Goal: Task Accomplishment & Management: Use online tool/utility

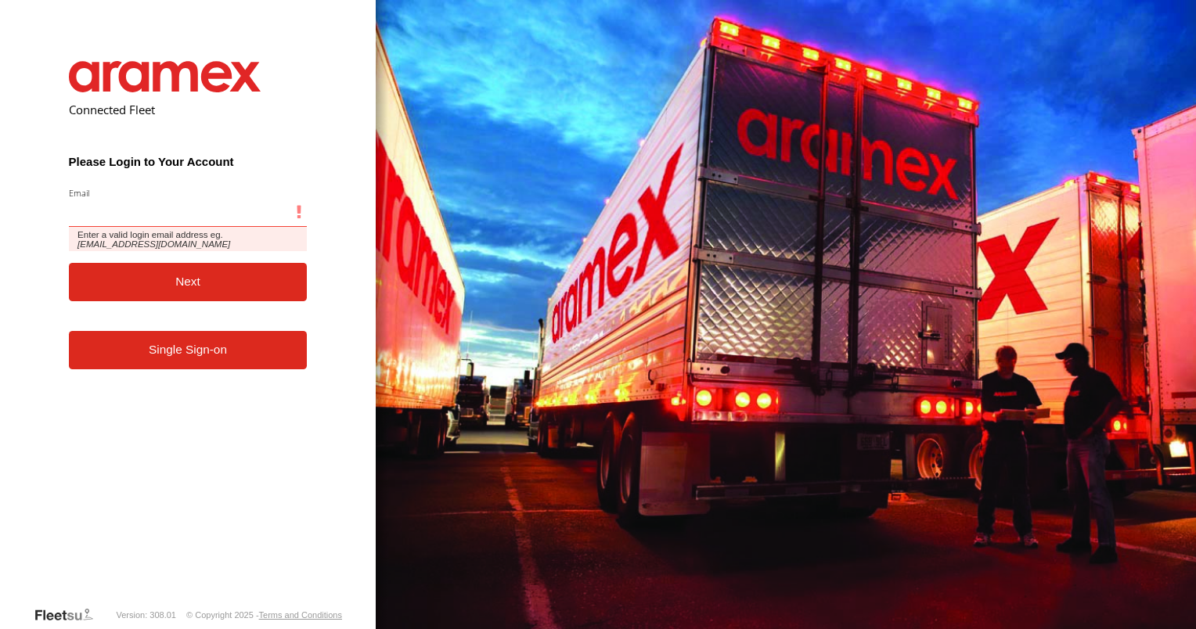
click at [170, 225] on input "Email" at bounding box center [188, 213] width 239 height 28
type input "**********"
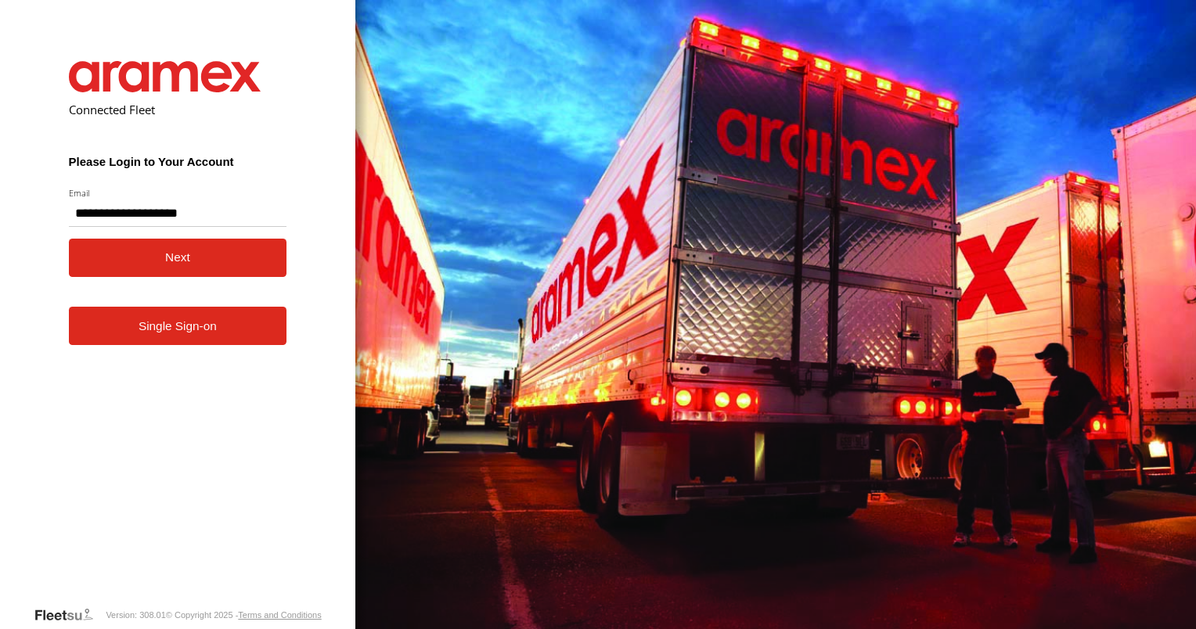
click at [218, 265] on button "Next" at bounding box center [178, 258] width 218 height 38
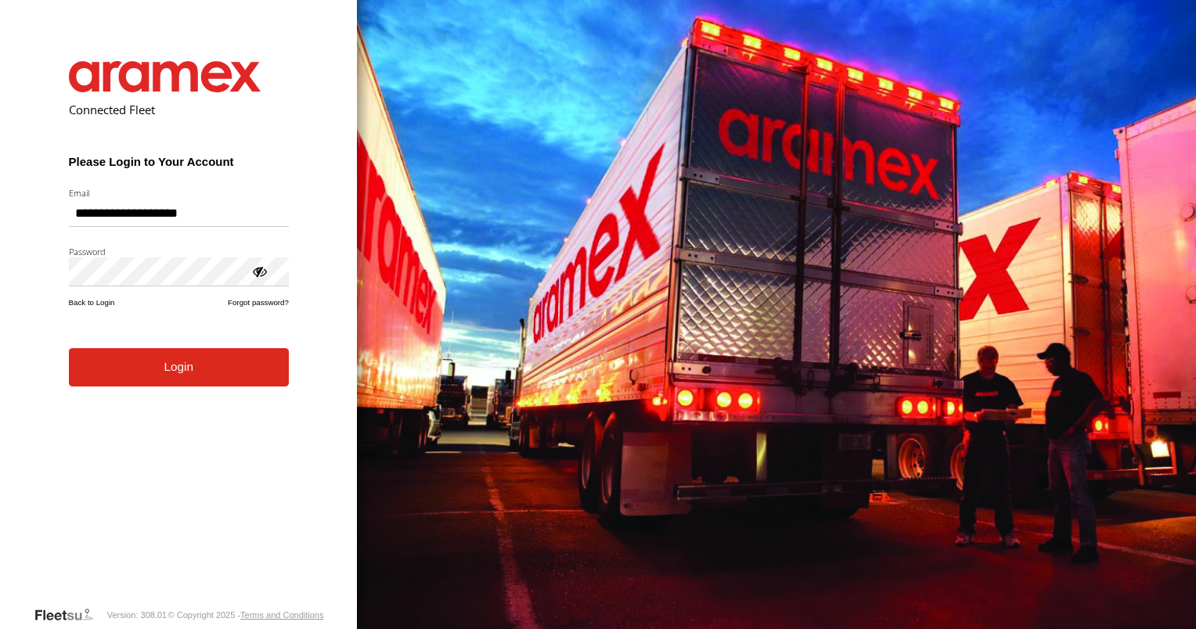
click at [191, 379] on button "Login" at bounding box center [179, 367] width 220 height 38
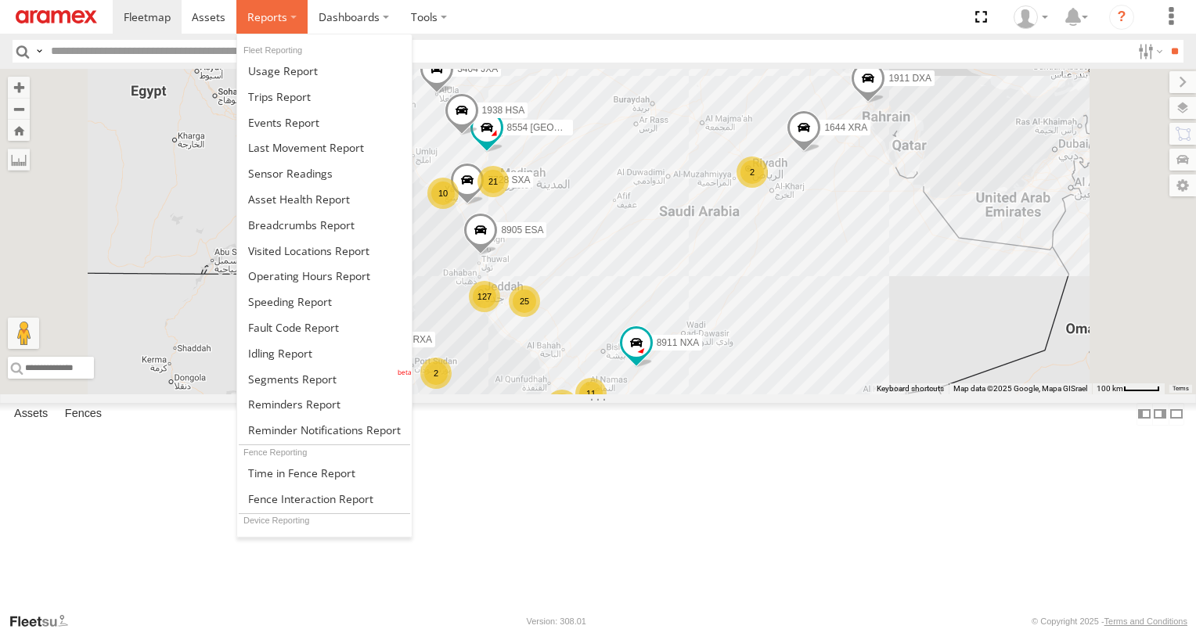
click at [294, 2] on label at bounding box center [271, 17] width 71 height 34
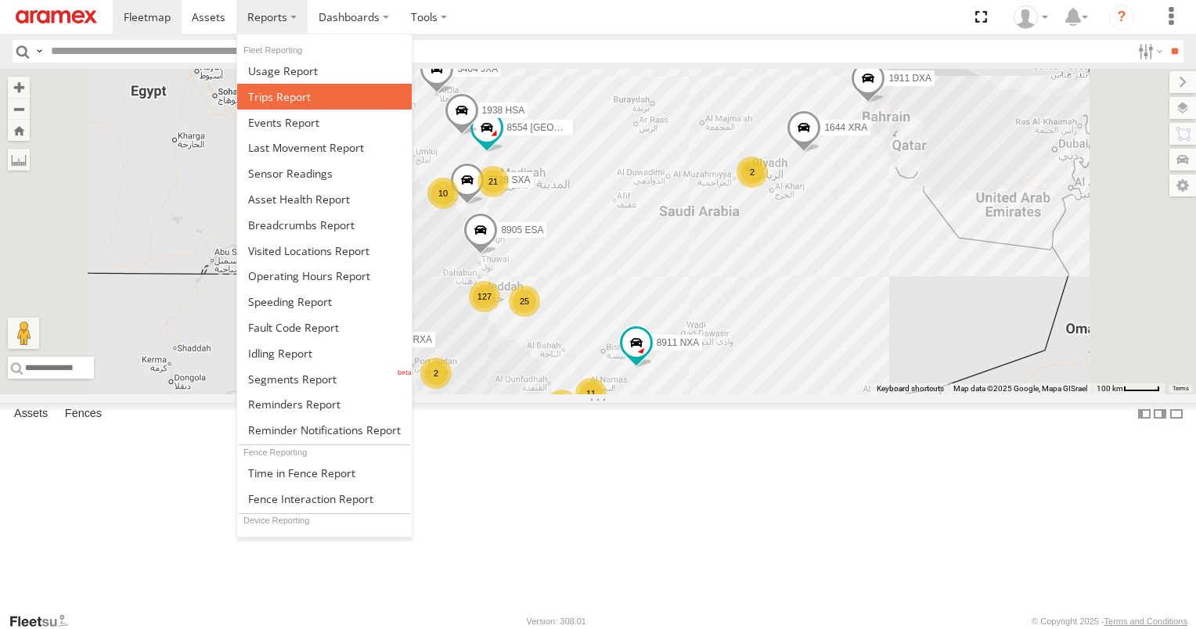
click at [277, 89] on span at bounding box center [279, 96] width 63 height 15
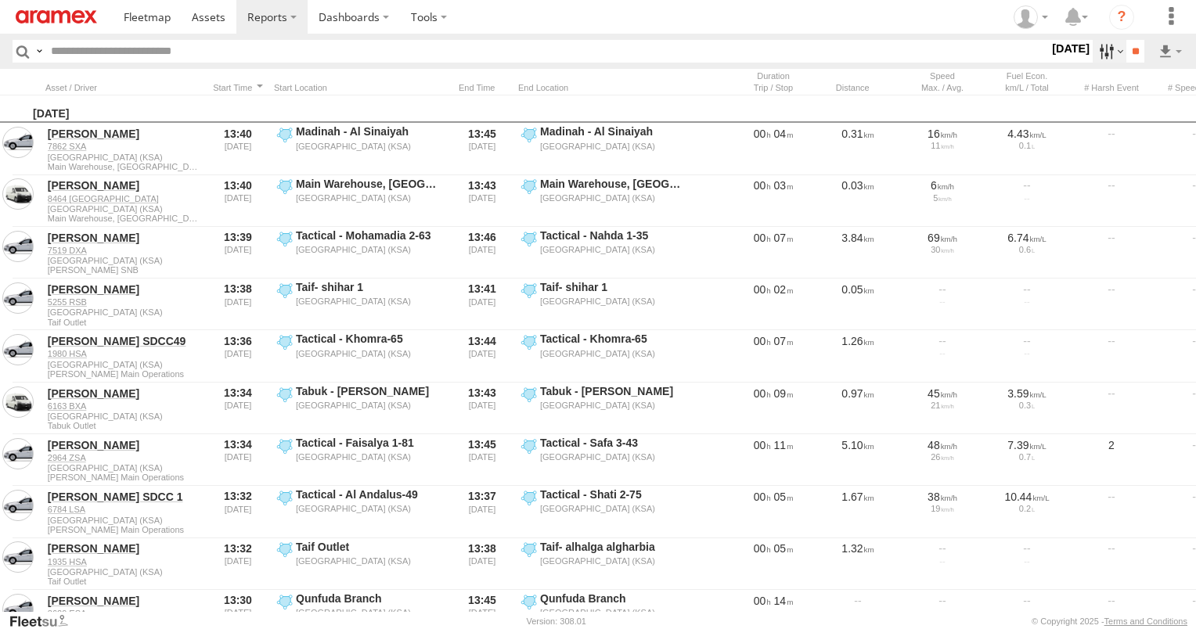
click at [1101, 49] on label at bounding box center [1110, 51] width 34 height 23
click at [0, 0] on label at bounding box center [0, 0] width 0 height 0
click at [0, 0] on span "Abha Warhouse" at bounding box center [0, 0] width 0 height 0
click at [0, 0] on span "Baha warehouse" at bounding box center [0, 0] width 0 height 0
click at [0, 0] on span "Gizan Outlet" at bounding box center [0, 0] width 0 height 0
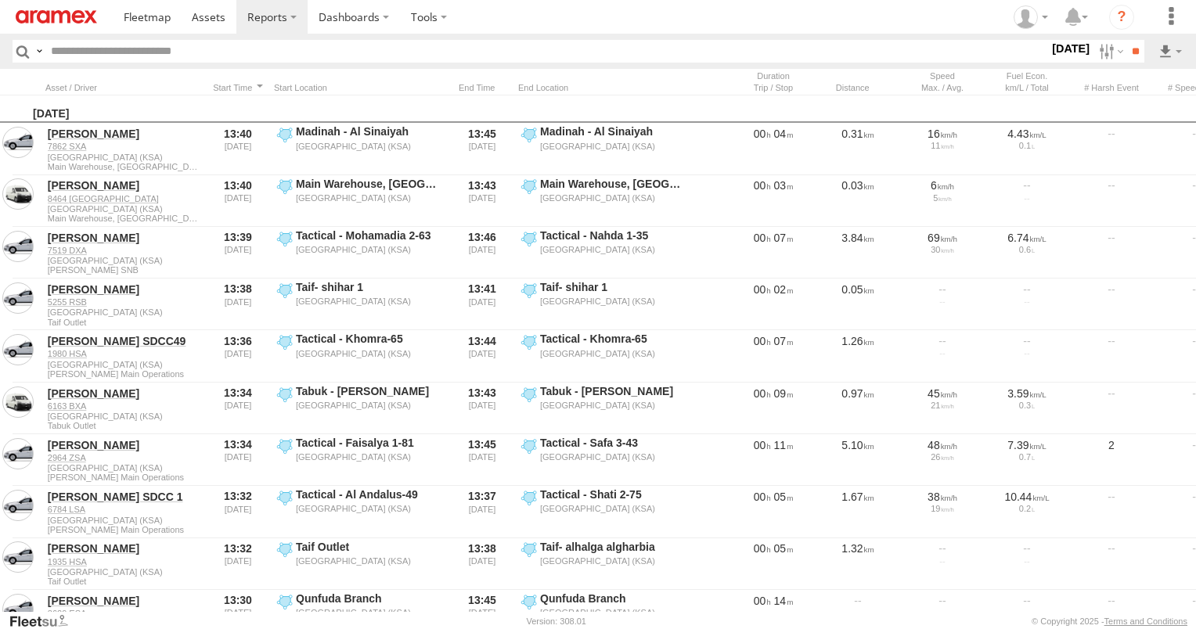
click at [0, 0] on span "Khamis Mushait Outlet" at bounding box center [0, 0] width 0 height 0
click at [0, 0] on div "Main Warehouse, [GEOGRAPHIC_DATA]" at bounding box center [0, 0] width 0 height 0
click at [0, 0] on span "Main Warehouse, [GEOGRAPHIC_DATA]" at bounding box center [0, 0] width 0 height 0
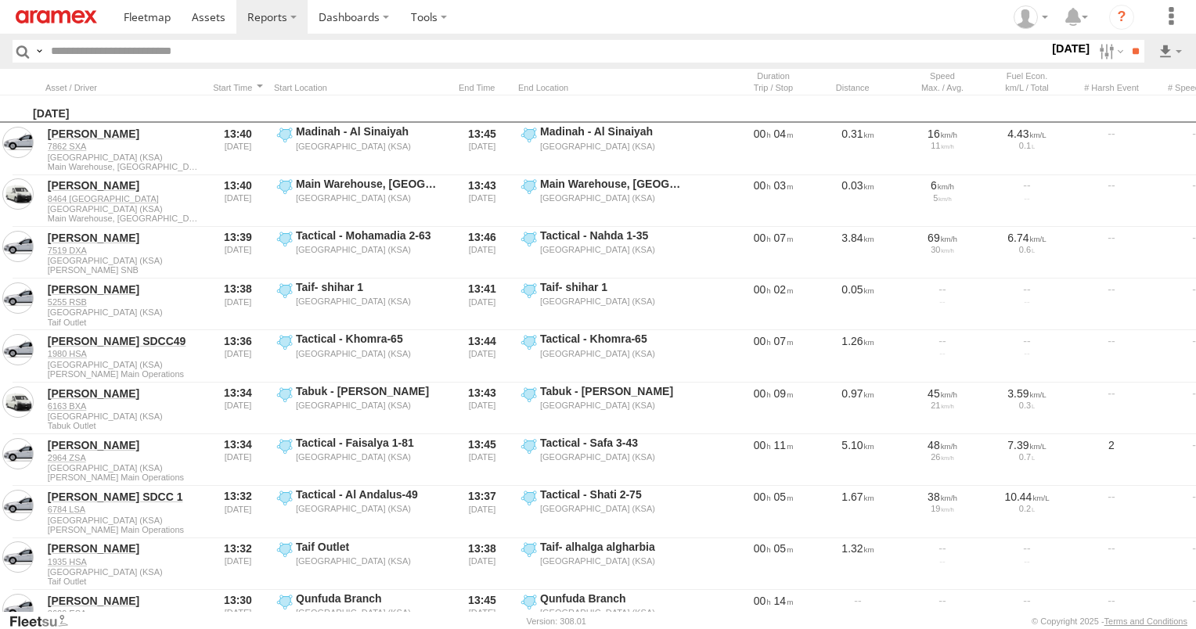
click at [0, 0] on div "Makkah Outlet" at bounding box center [0, 0] width 0 height 0
click at [0, 0] on span "Makkah Outlet" at bounding box center [0, 0] width 0 height 0
click at [0, 0] on span "Najran" at bounding box center [0, 0] width 0 height 0
click at [0, 0] on div "Qunfuda" at bounding box center [0, 0] width 0 height 0
click at [0, 0] on span "Qunfuda" at bounding box center [0, 0] width 0 height 0
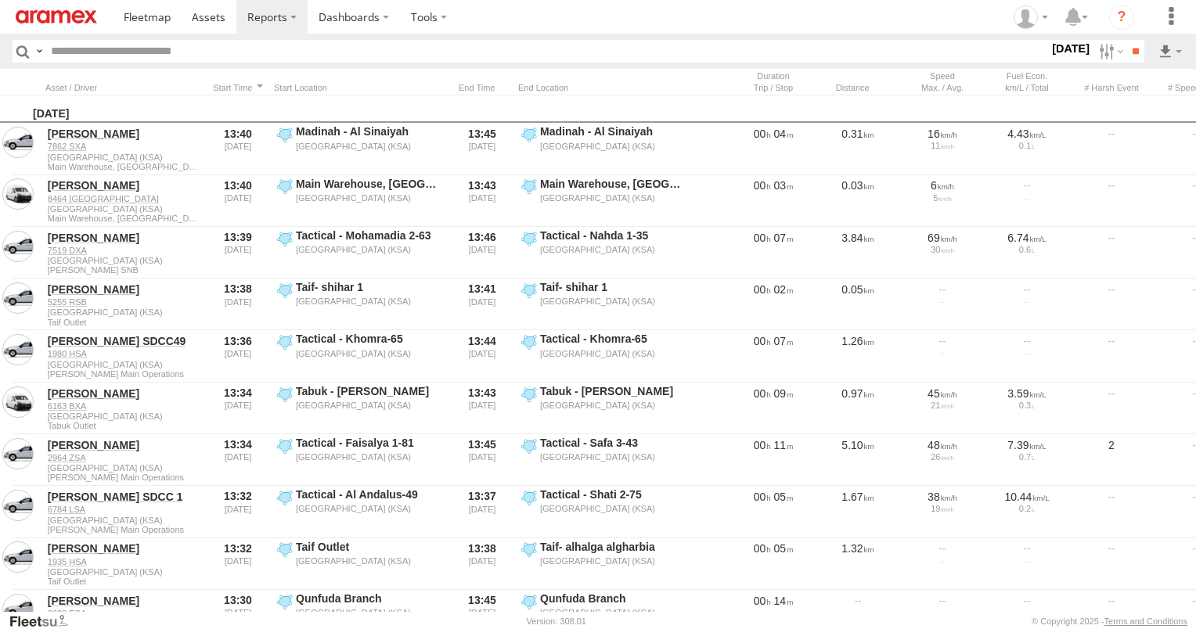
click at [0, 0] on span "Tabuk Outlet" at bounding box center [0, 0] width 0 height 0
click at [0, 0] on span "Taif Outlet" at bounding box center [0, 0] width 0 height 0
click at [0, 0] on span "Yanbu Outlet" at bounding box center [0, 0] width 0 height 0
click at [1126, 45] on input "**" at bounding box center [1135, 51] width 18 height 23
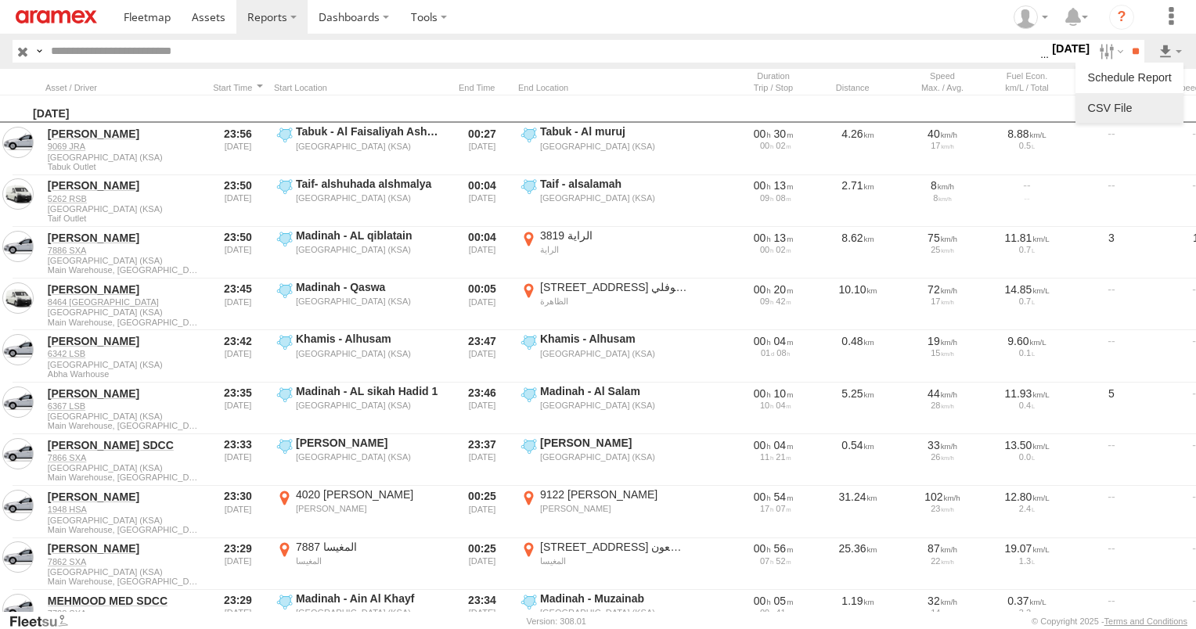
click at [1140, 106] on link at bounding box center [1129, 107] width 95 height 23
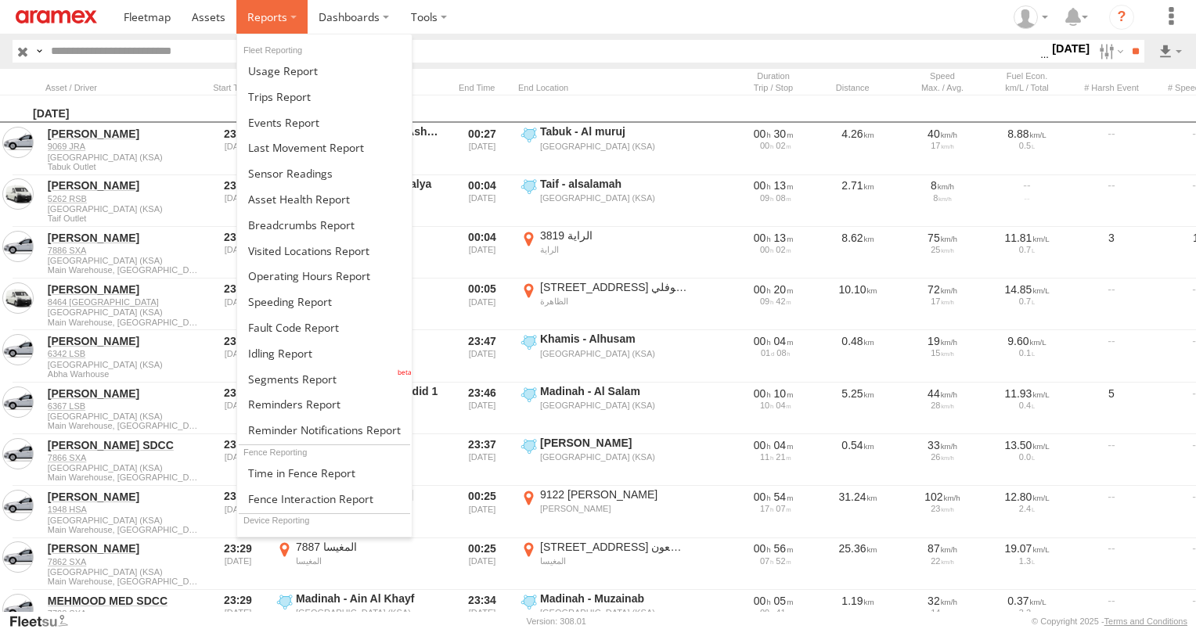
click at [238, 28] on label at bounding box center [271, 17] width 71 height 34
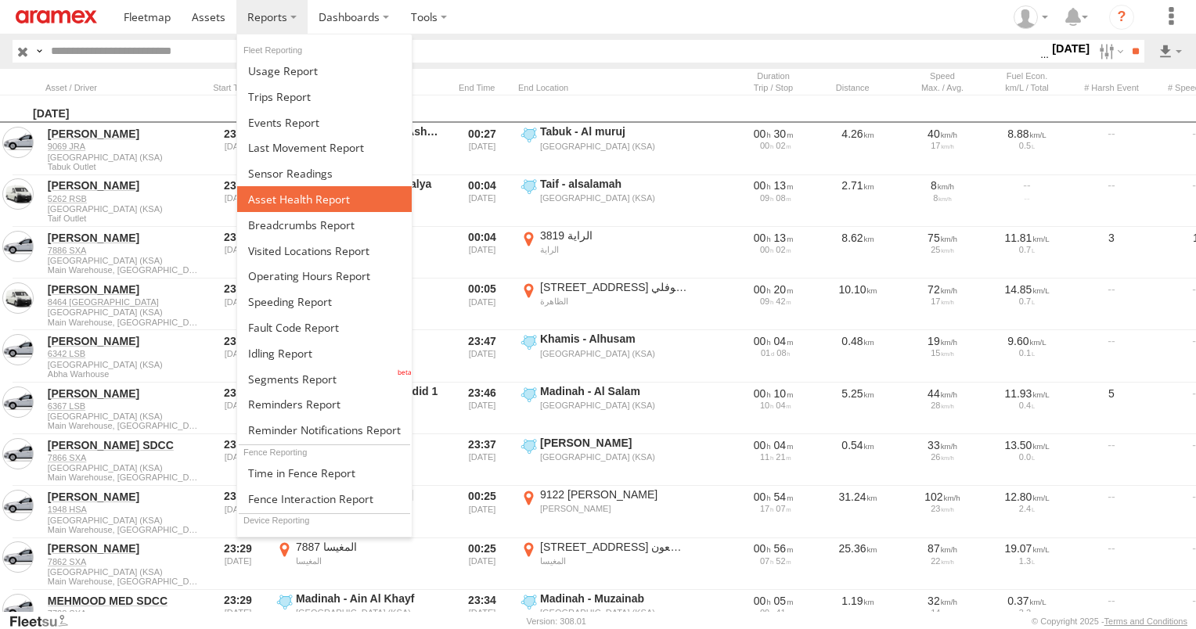
click at [279, 192] on span at bounding box center [299, 199] width 102 height 15
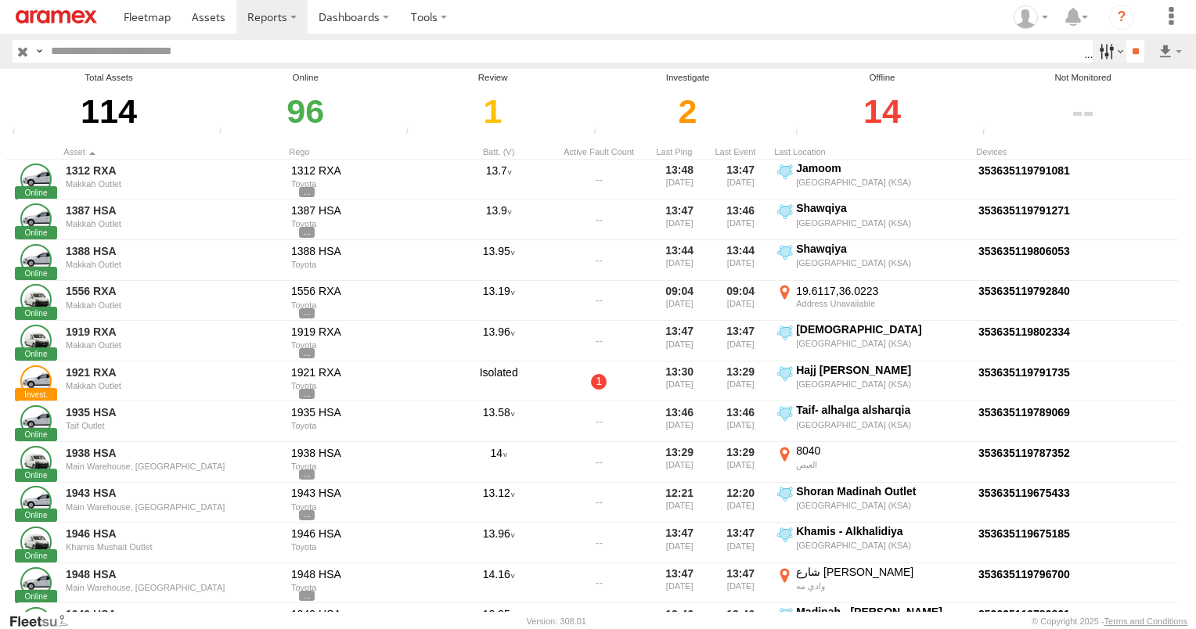
click at [1097, 52] on label at bounding box center [1110, 51] width 34 height 23
click at [0, 0] on span "Review" at bounding box center [0, 0] width 0 height 0
click at [0, 0] on span "Investigate" at bounding box center [0, 0] width 0 height 0
click at [0, 0] on span "Offline" at bounding box center [0, 0] width 0 height 0
click at [1133, 59] on input "**" at bounding box center [1135, 51] width 18 height 23
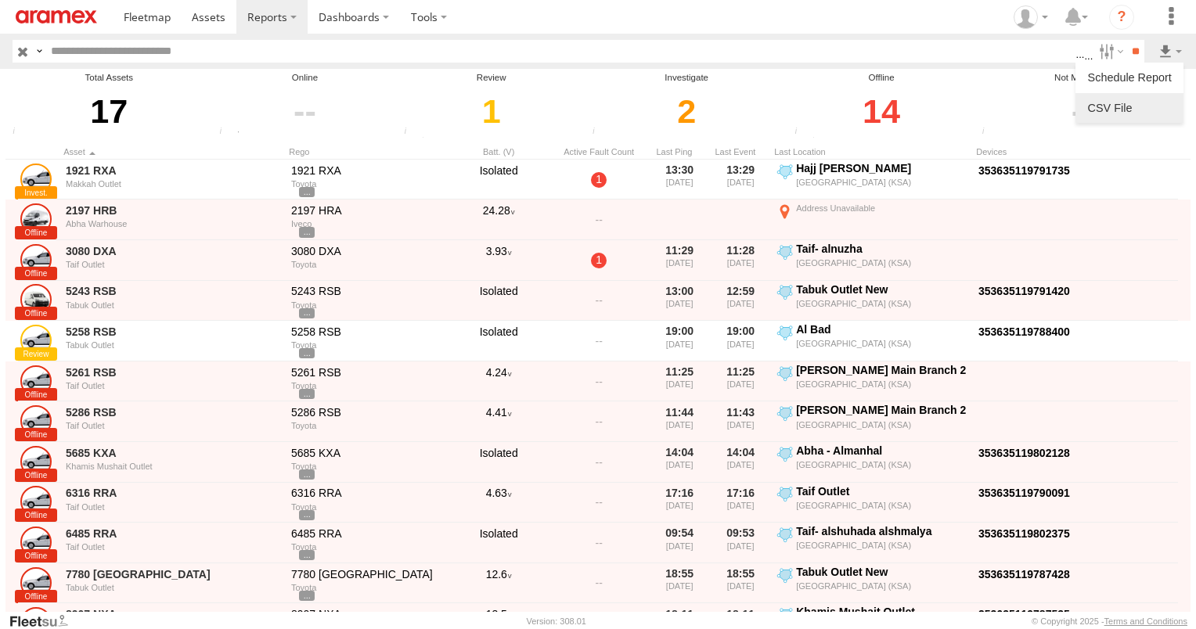
click at [1133, 103] on link at bounding box center [1129, 107] width 95 height 23
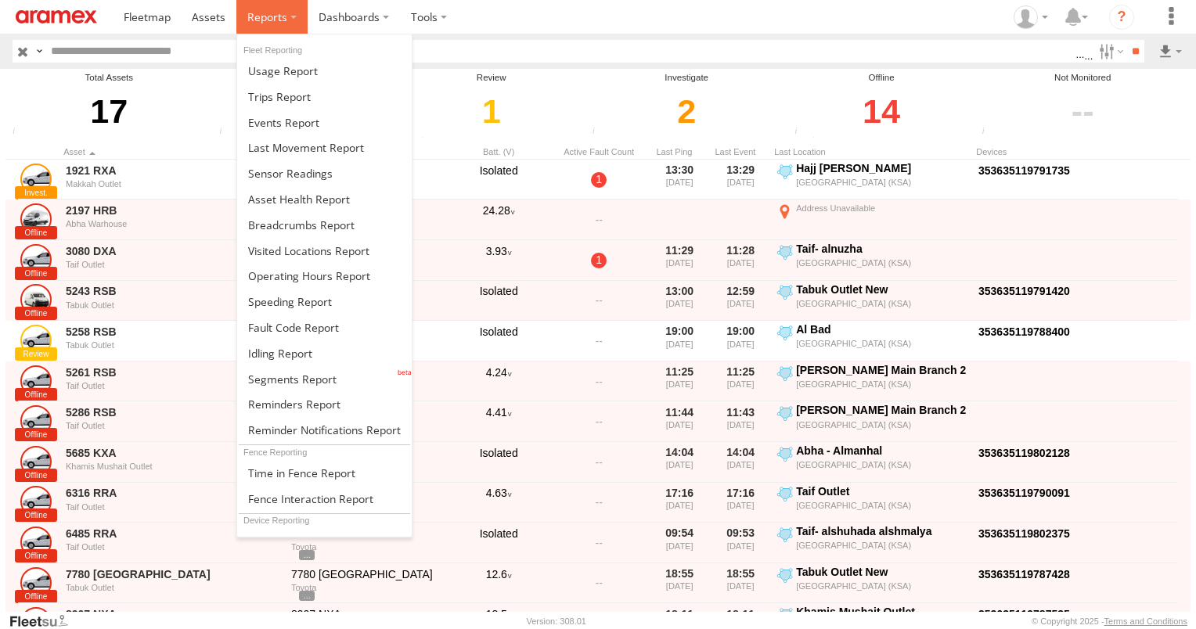
click at [278, 23] on span at bounding box center [267, 16] width 40 height 15
click at [297, 294] on span at bounding box center [290, 301] width 84 height 15
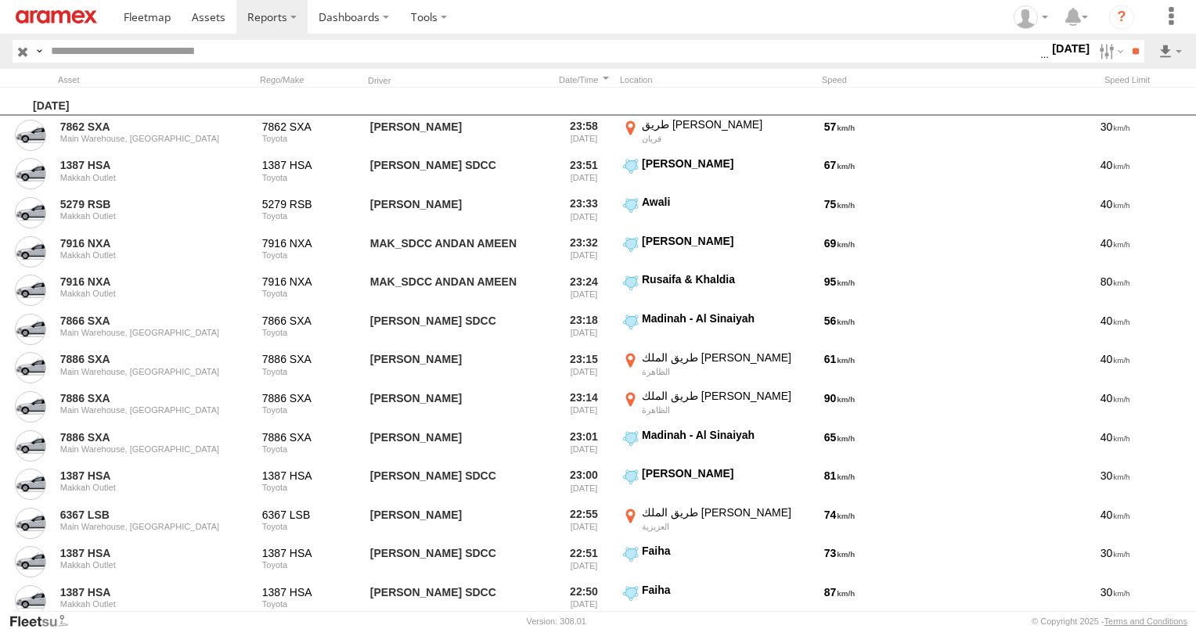
click at [0, 0] on label at bounding box center [0, 0] width 0 height 0
click at [1129, 50] on input "**" at bounding box center [1135, 51] width 18 height 23
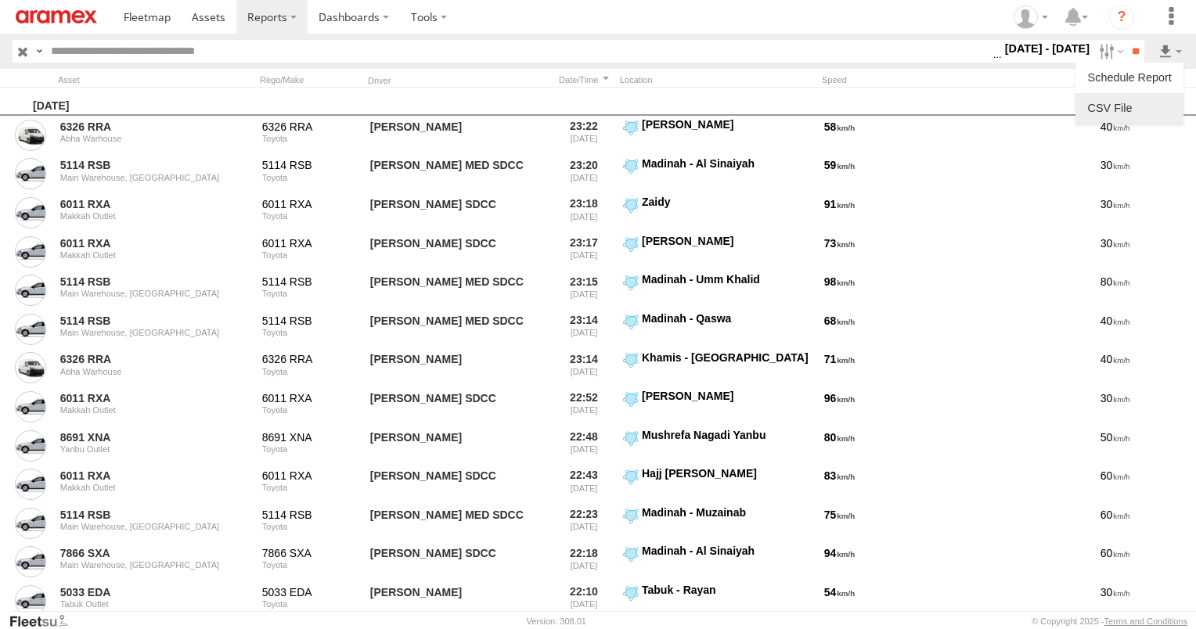
click at [1141, 110] on link at bounding box center [1129, 107] width 95 height 23
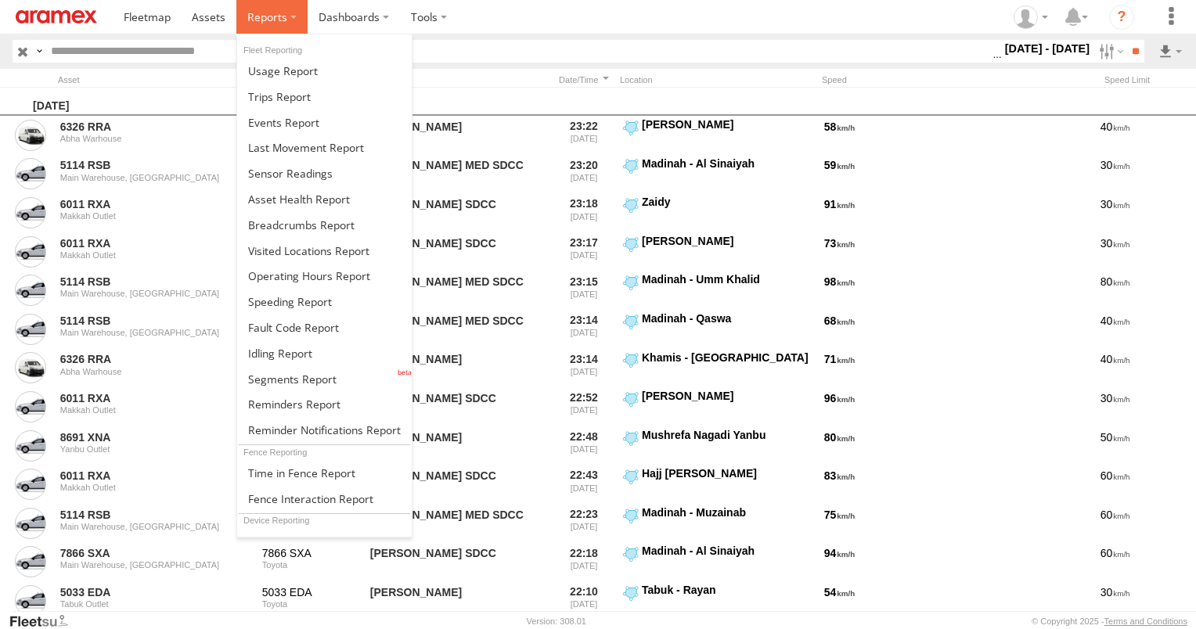
click at [287, 20] on label at bounding box center [271, 17] width 71 height 34
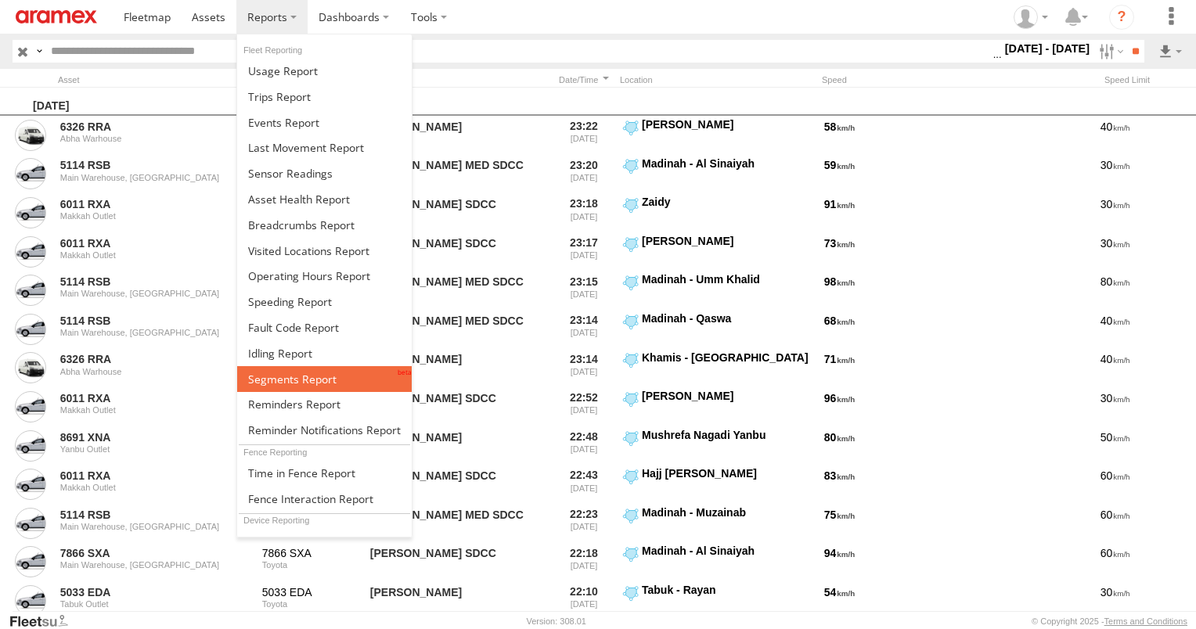
click at [294, 382] on link at bounding box center [324, 379] width 175 height 26
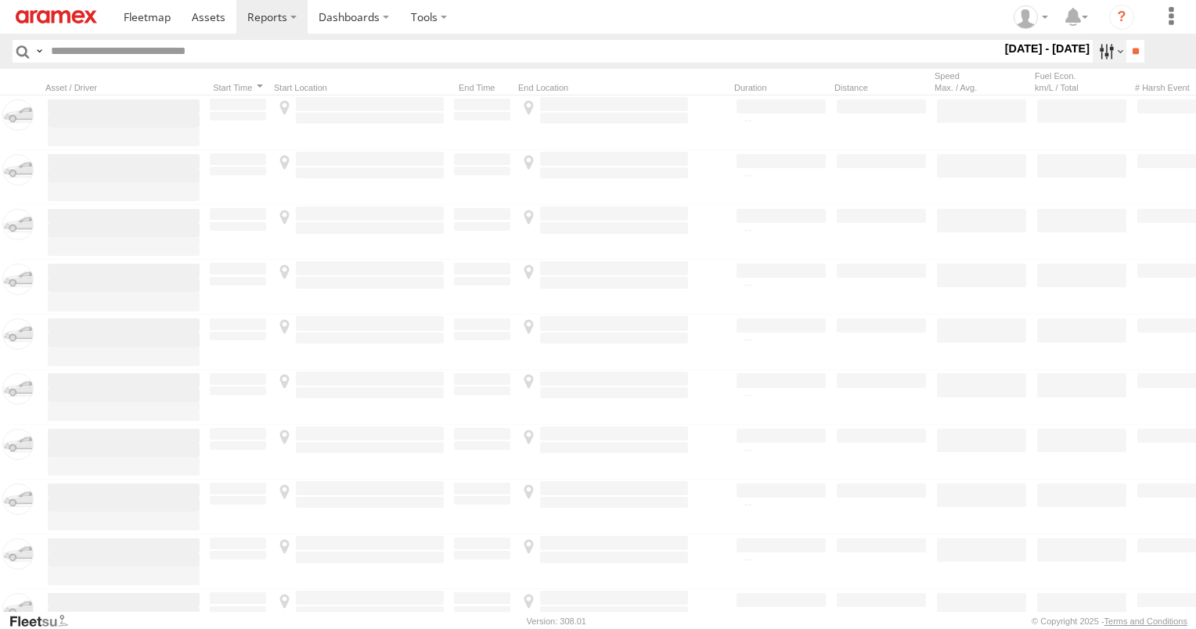
click at [1104, 53] on label at bounding box center [1110, 51] width 34 height 23
click at [0, 0] on label at bounding box center [0, 0] width 0 height 0
drag, startPoint x: 58, startPoint y: 110, endPoint x: 56, endPoint y: 123, distance: 12.6
click at [0, 0] on span "Abha Warhouse" at bounding box center [0, 0] width 0 height 0
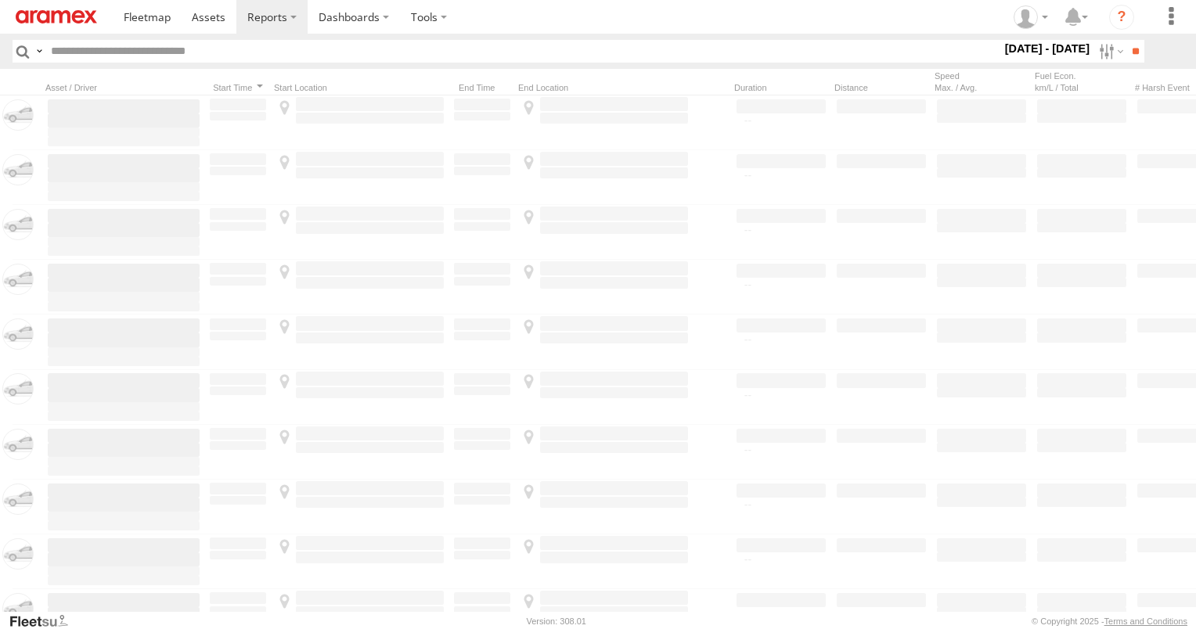
click at [0, 0] on span "Baha warehouse" at bounding box center [0, 0] width 0 height 0
click at [0, 0] on span "Gizan Outlet" at bounding box center [0, 0] width 0 height 0
click at [0, 0] on span "Khamis Mushait Outlet" at bounding box center [0, 0] width 0 height 0
click at [0, 0] on span "Main Warehouse, [GEOGRAPHIC_DATA]" at bounding box center [0, 0] width 0 height 0
click at [0, 0] on span "Makkah Outlet" at bounding box center [0, 0] width 0 height 0
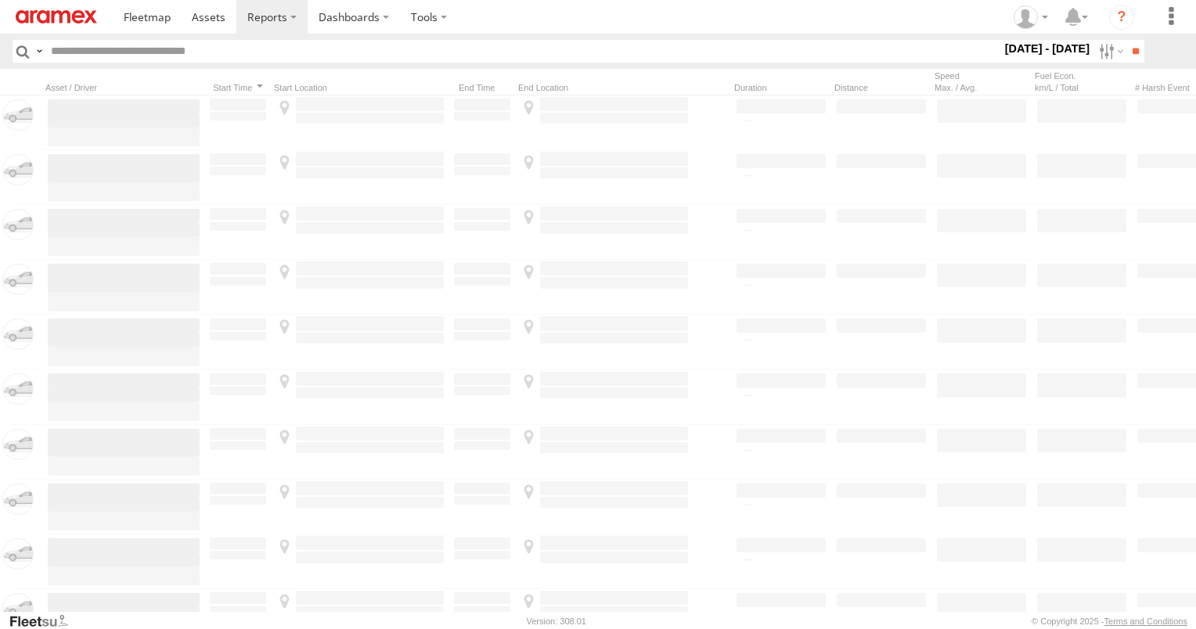
click at [0, 0] on span "Najran" at bounding box center [0, 0] width 0 height 0
click at [0, 0] on span "Qunfuda" at bounding box center [0, 0] width 0 height 0
click at [0, 0] on span "Tabuk Outlet" at bounding box center [0, 0] width 0 height 0
click at [0, 0] on span "Taif Outlet" at bounding box center [0, 0] width 0 height 0
click at [0, 0] on label "Yanbu Outlet" at bounding box center [0, 0] width 0 height 0
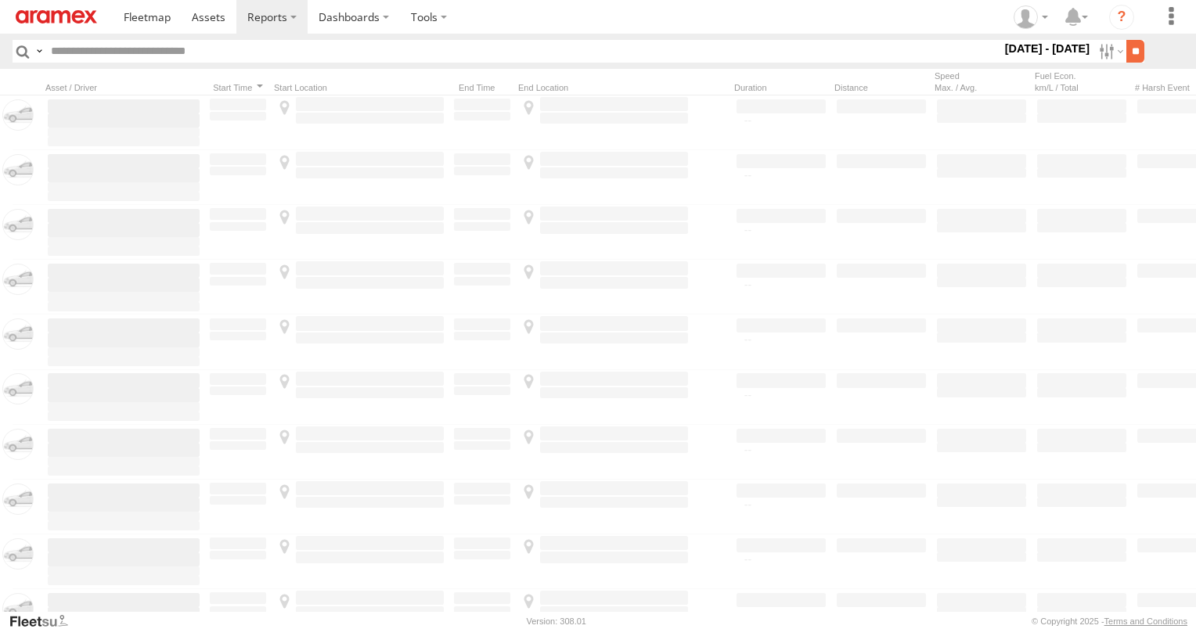
click at [1128, 47] on input "**" at bounding box center [1135, 51] width 18 height 23
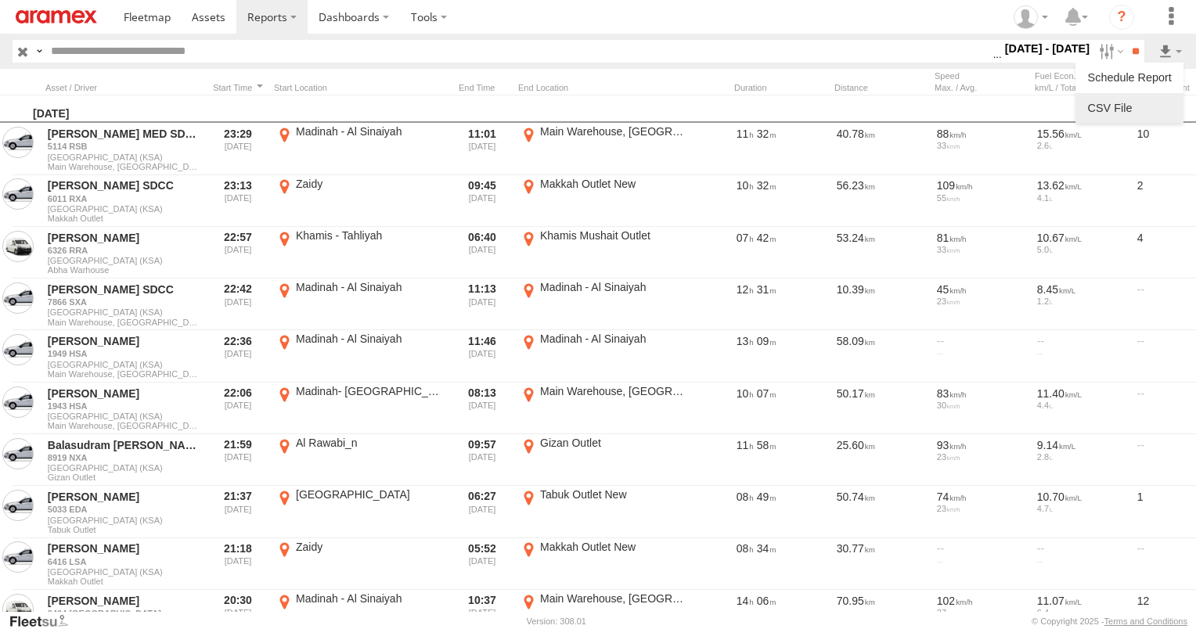
click at [1161, 101] on link at bounding box center [1129, 107] width 95 height 23
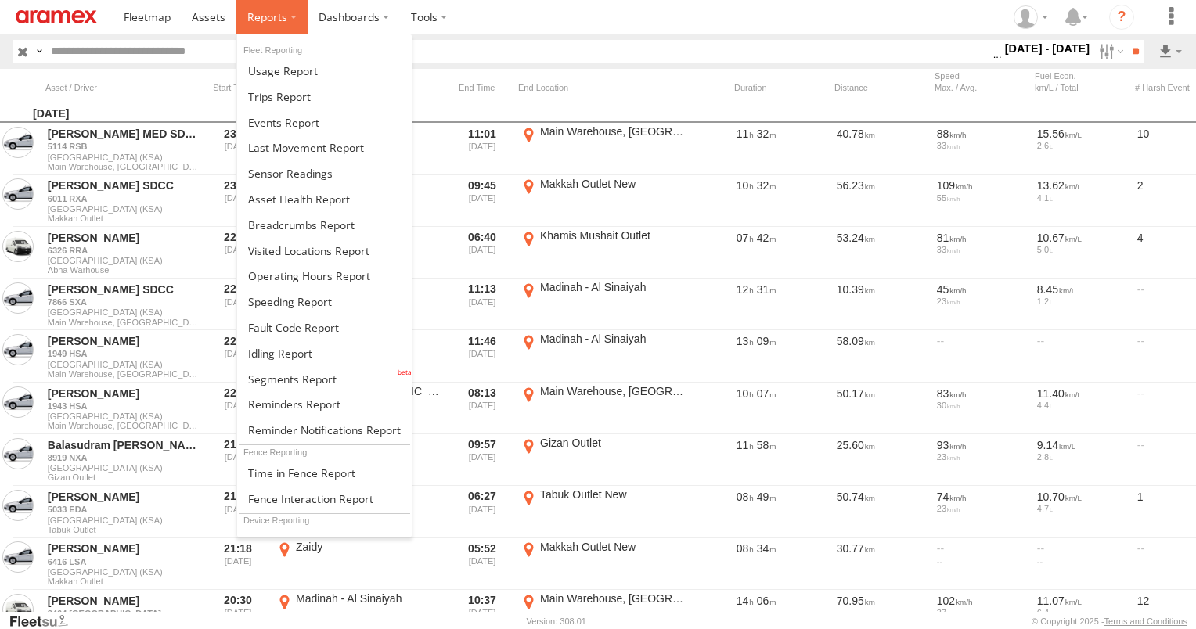
click at [286, 22] on label at bounding box center [271, 17] width 71 height 34
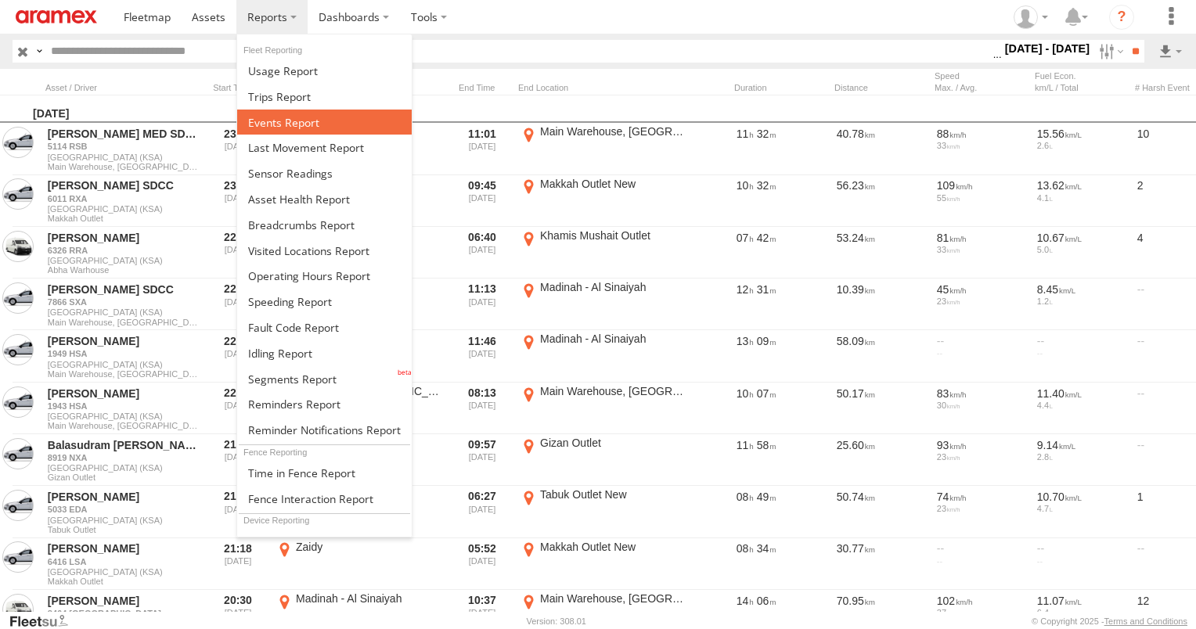
click at [319, 125] on link at bounding box center [324, 123] width 175 height 26
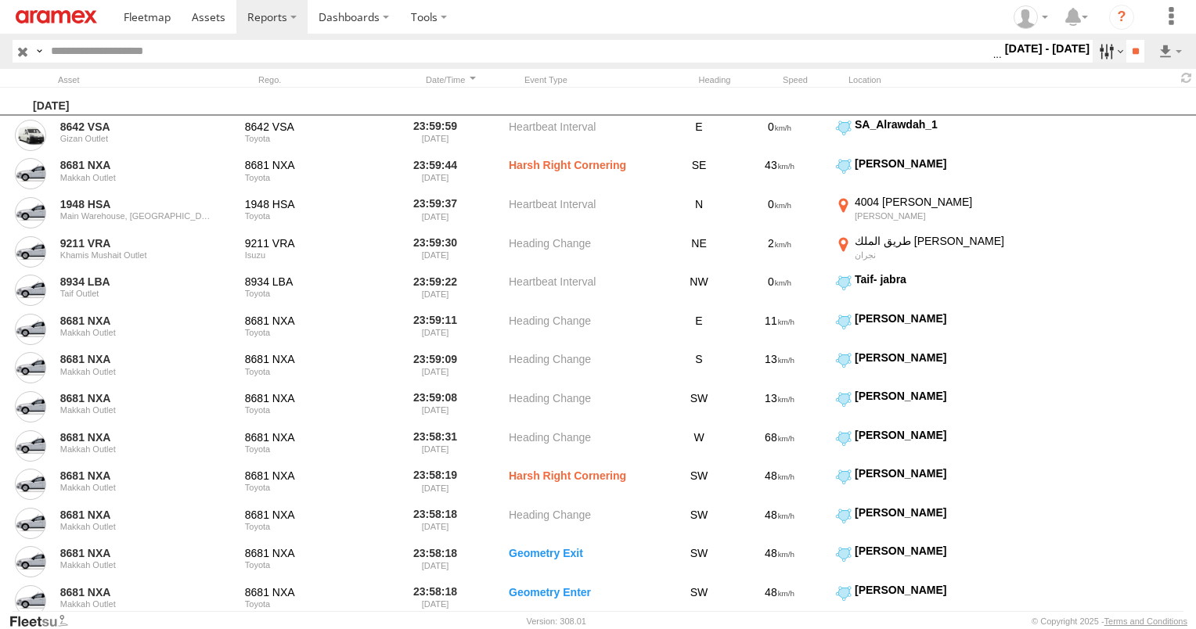
click at [1104, 57] on label at bounding box center [1110, 51] width 34 height 23
click at [0, 0] on span "Potential Collision" at bounding box center [0, 0] width 0 height 0
click at [0, 0] on span "External Power Lost" at bounding box center [0, 0] width 0 height 0
click at [1126, 47] on input "**" at bounding box center [1135, 51] width 18 height 23
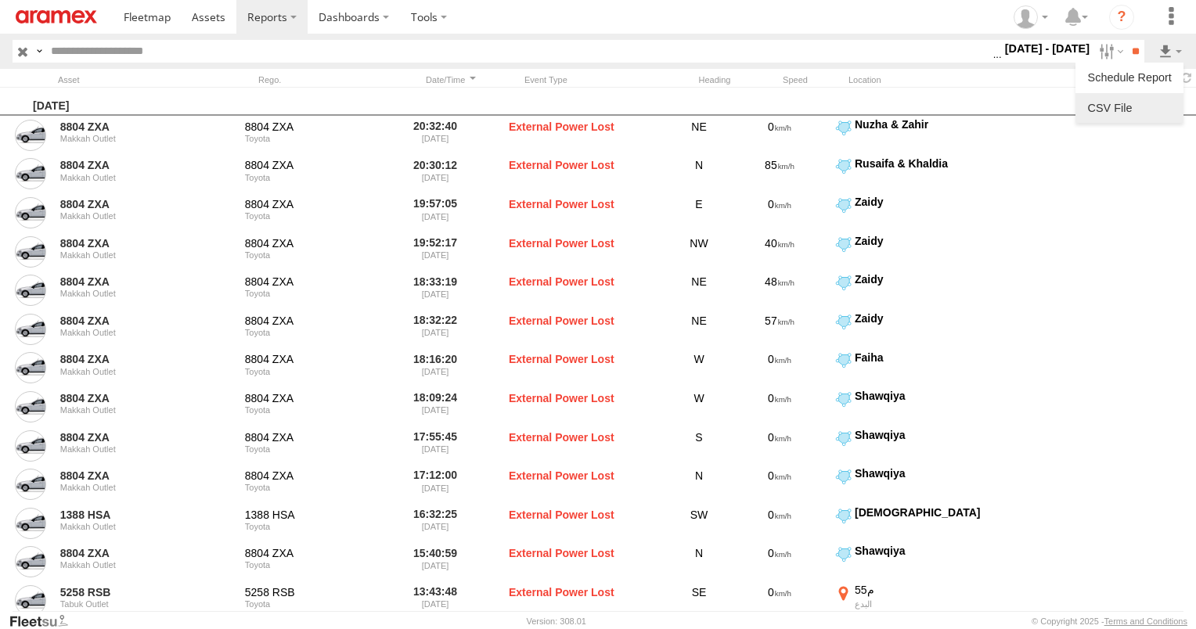
click at [1132, 106] on link at bounding box center [1129, 107] width 95 height 23
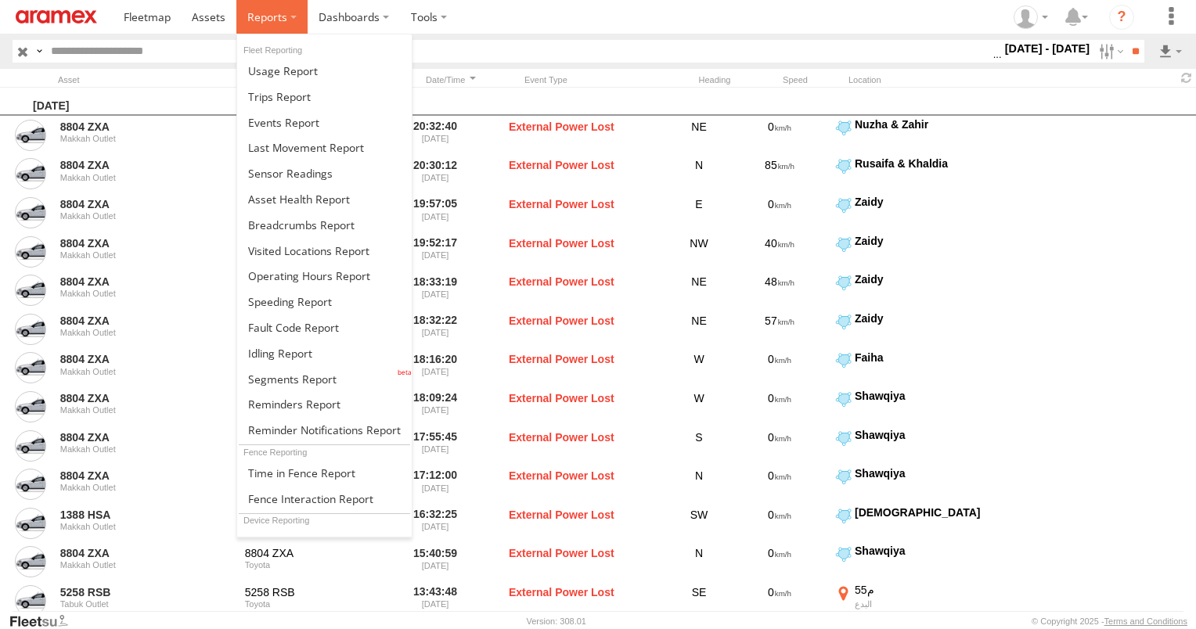
click at [281, 20] on span at bounding box center [267, 16] width 40 height 15
click at [321, 341] on link at bounding box center [324, 353] width 175 height 26
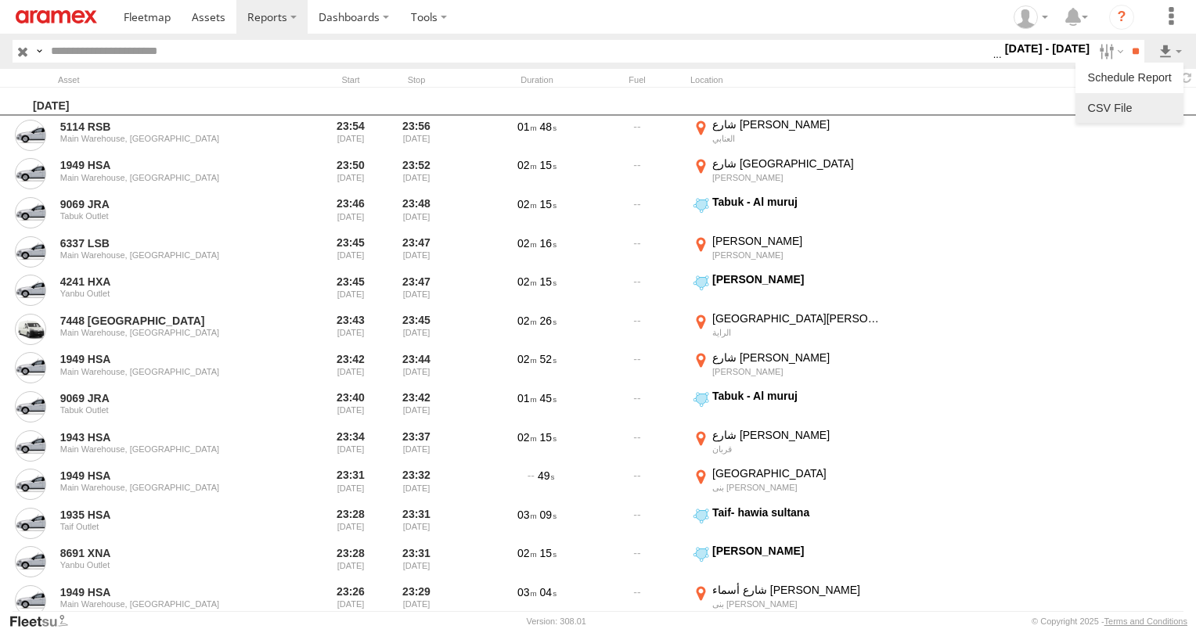
click at [1156, 95] on li at bounding box center [1129, 108] width 108 height 30
click at [1141, 119] on link at bounding box center [1129, 107] width 95 height 23
